Goal: Information Seeking & Learning: Learn about a topic

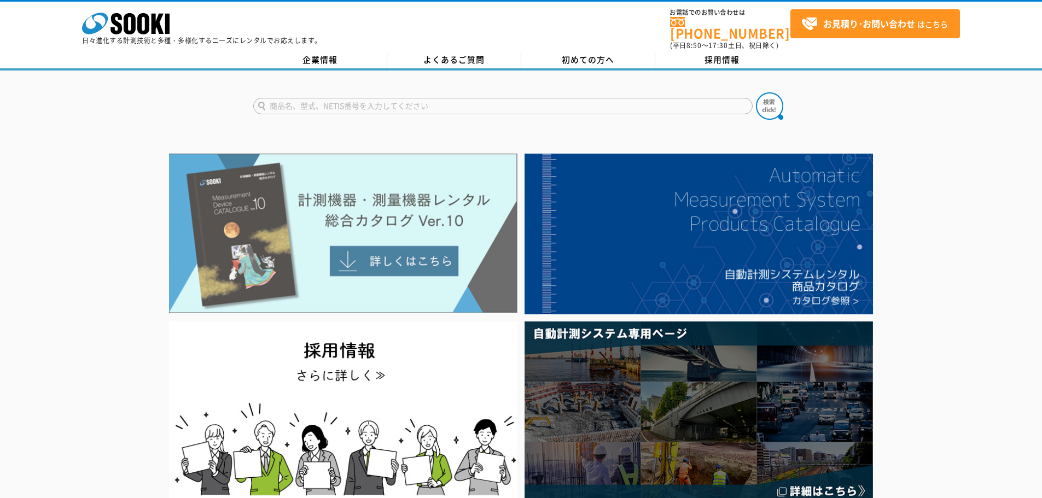
click at [349, 242] on img at bounding box center [343, 234] width 349 height 160
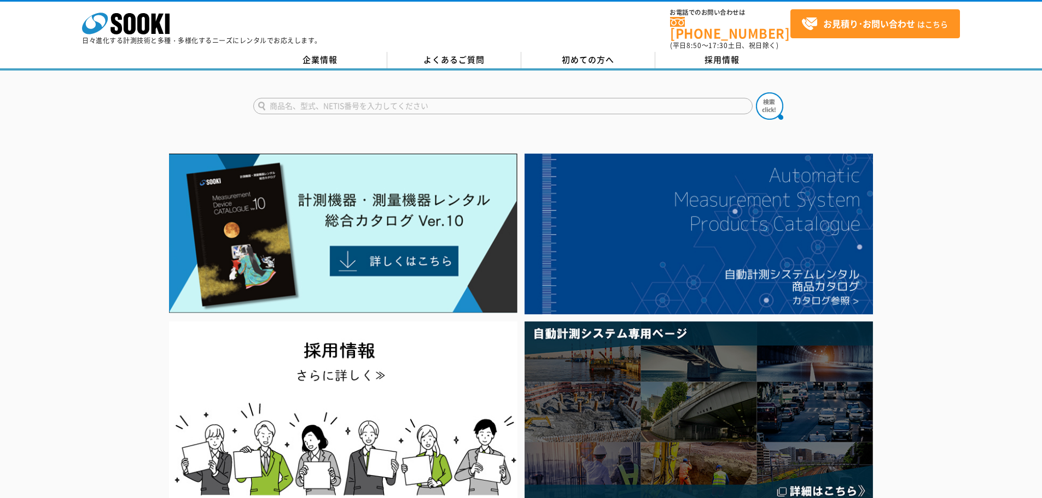
click at [455, 92] on form at bounding box center [521, 107] width 536 height 31
click at [455, 98] on input "text" at bounding box center [503, 106] width 500 height 16
drag, startPoint x: 431, startPoint y: 100, endPoint x: 170, endPoint y: 107, distance: 261.1
click at [170, 107] on div "チルフォ" at bounding box center [521, 97] width 1042 height 53
type input "2D"
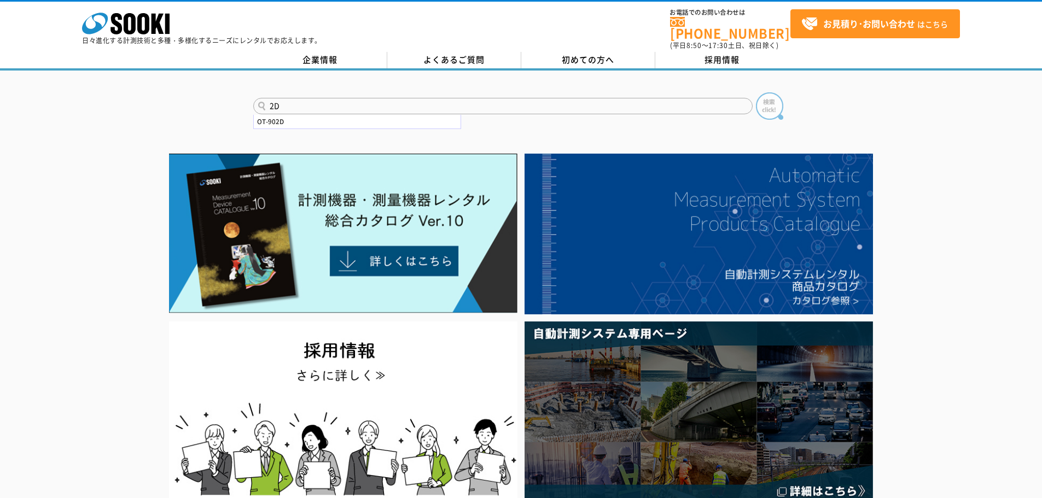
click at [764, 100] on img at bounding box center [769, 105] width 27 height 27
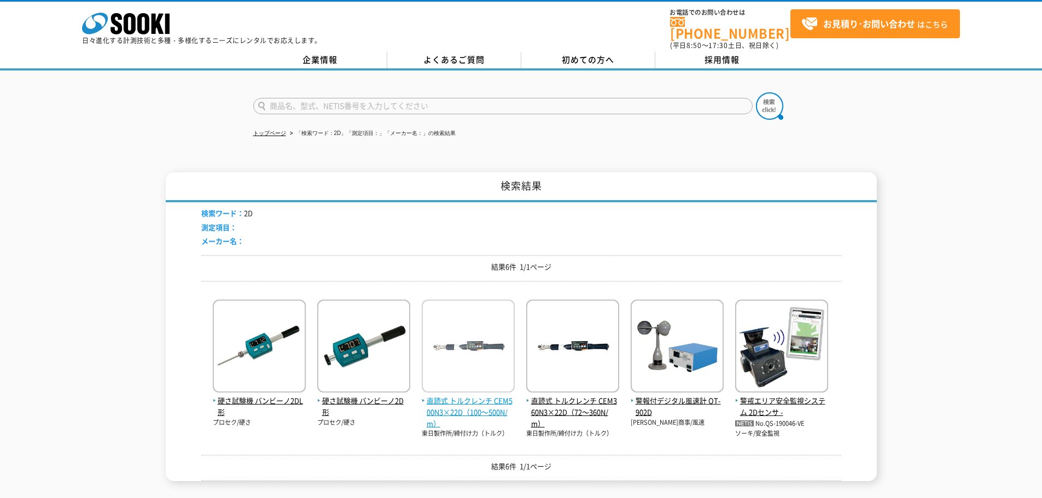
scroll to position [55, 0]
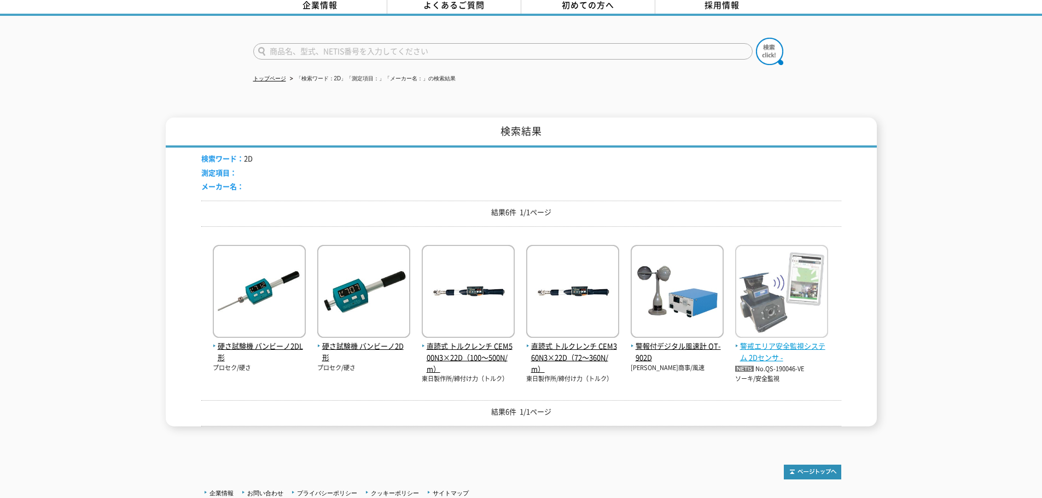
click at [763, 269] on img at bounding box center [781, 293] width 93 height 96
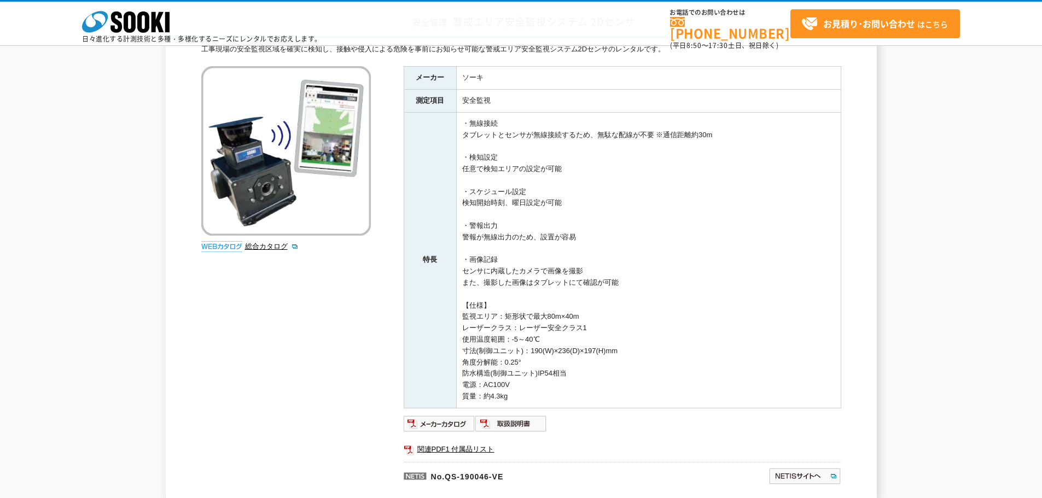
scroll to position [32, 0]
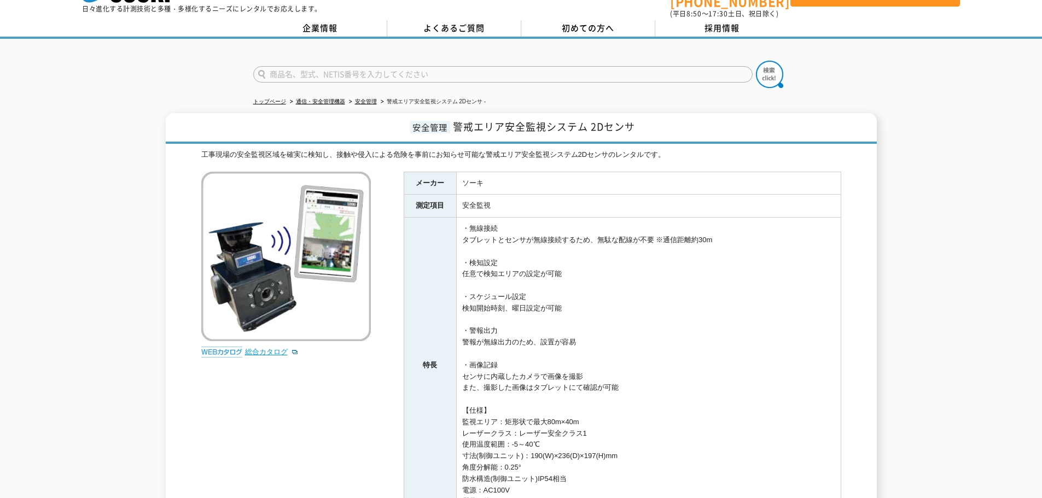
click at [268, 349] on link "総合カタログ" at bounding box center [272, 352] width 54 height 8
